Goal: Task Accomplishment & Management: Manage account settings

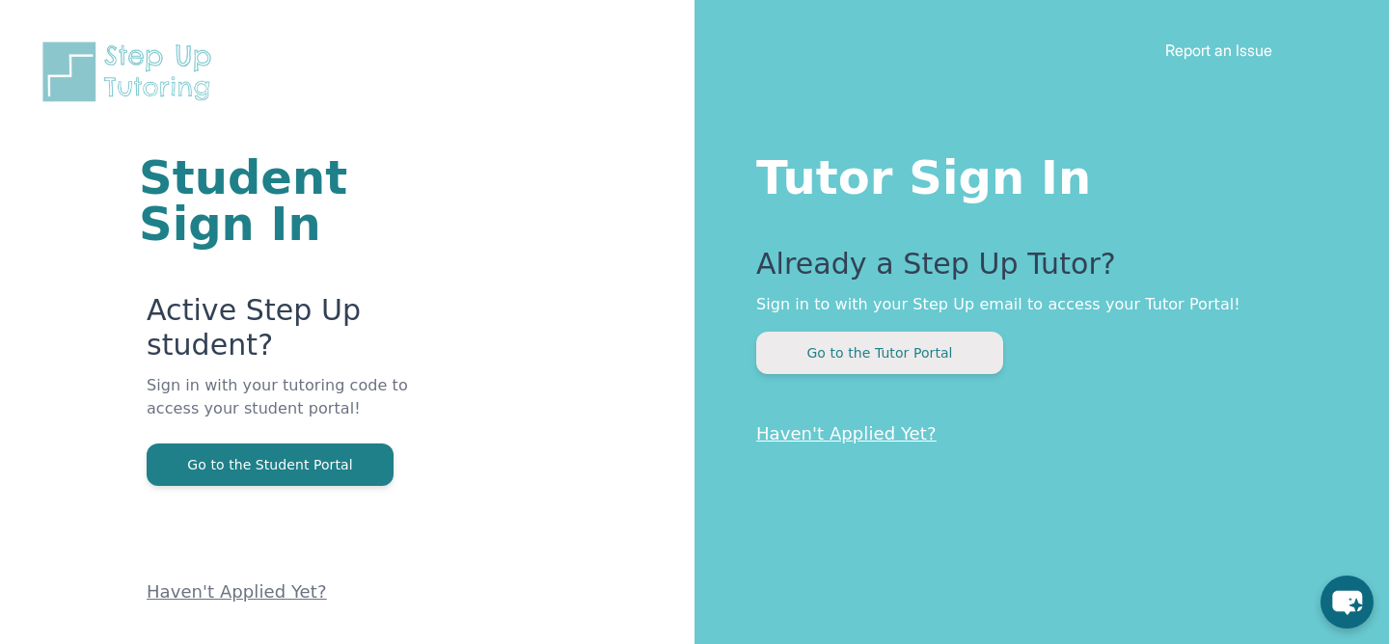
click at [931, 360] on button "Go to the Tutor Portal" at bounding box center [879, 353] width 247 height 42
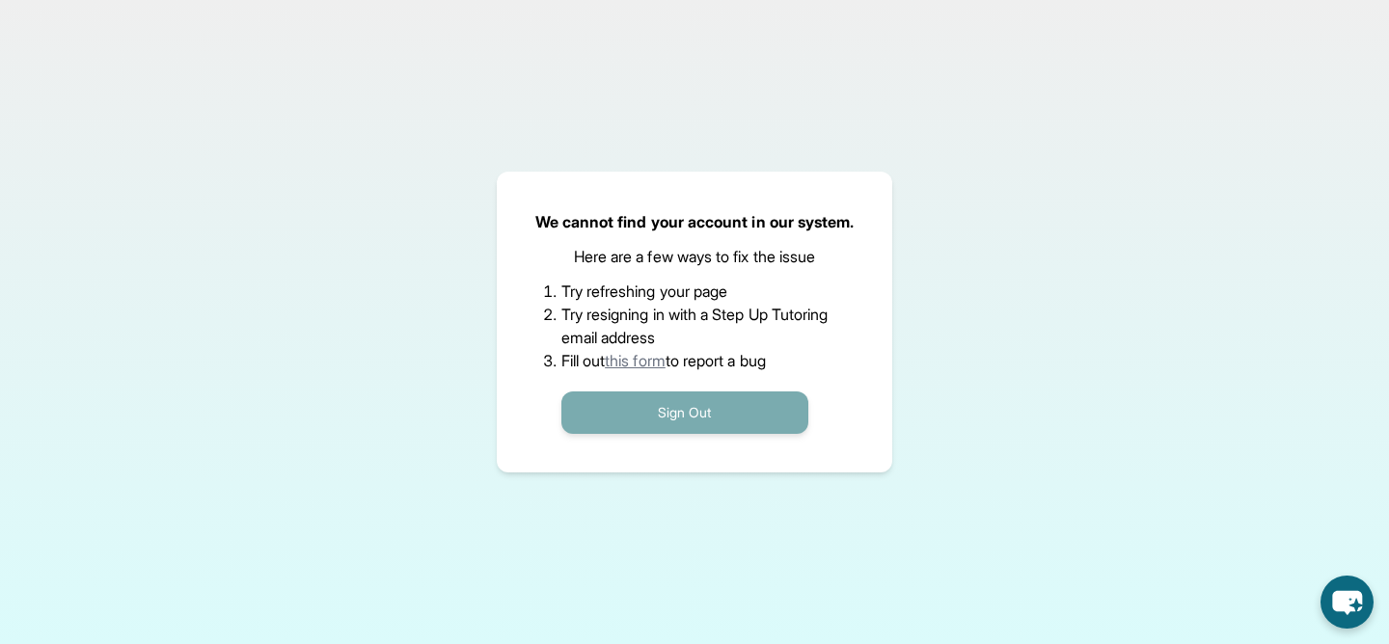
click at [780, 412] on button "Sign Out" at bounding box center [684, 413] width 247 height 42
